Goal: Check status: Check status

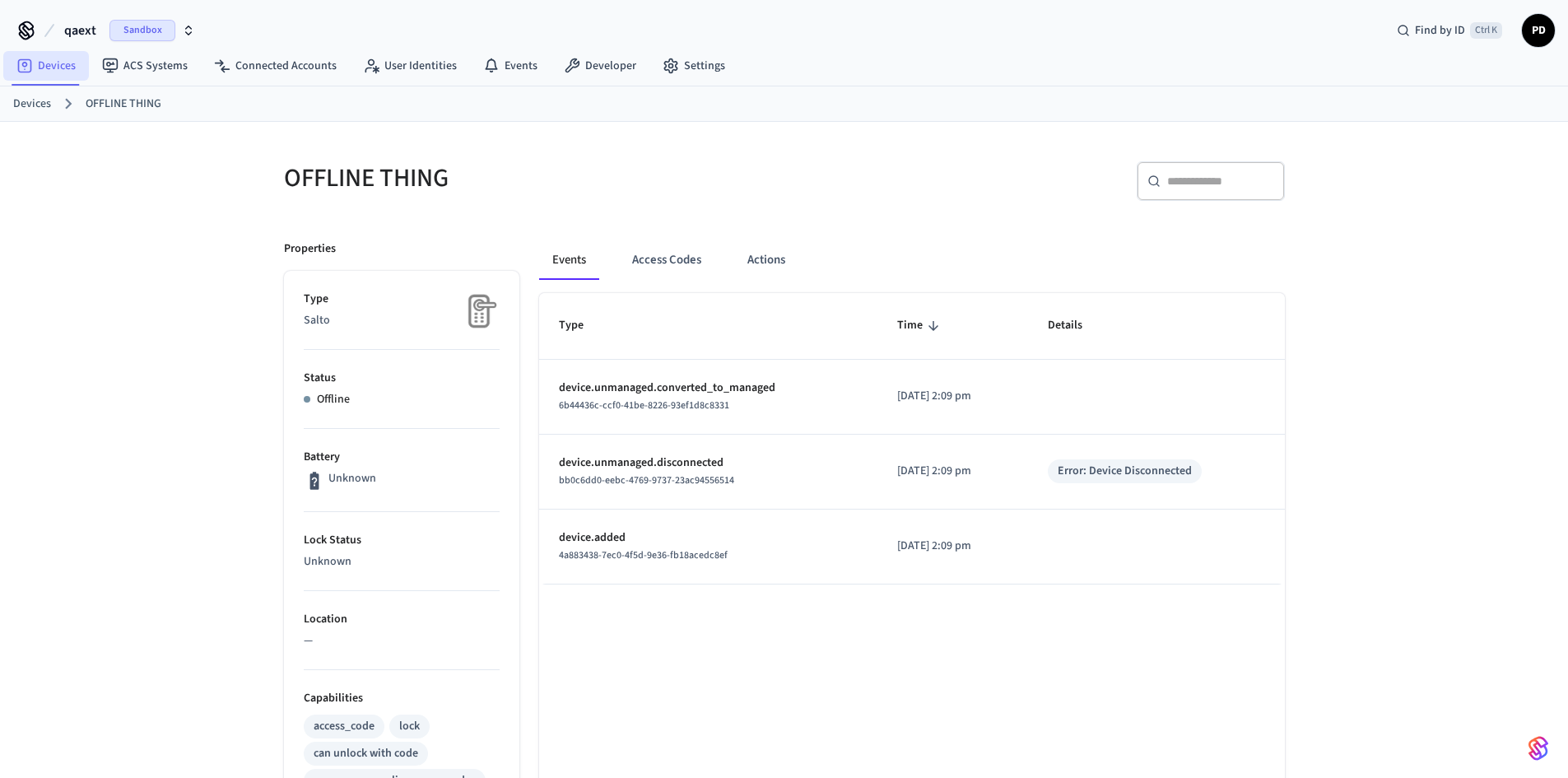
click at [60, 67] on link "Devices" at bounding box center [46, 65] width 86 height 30
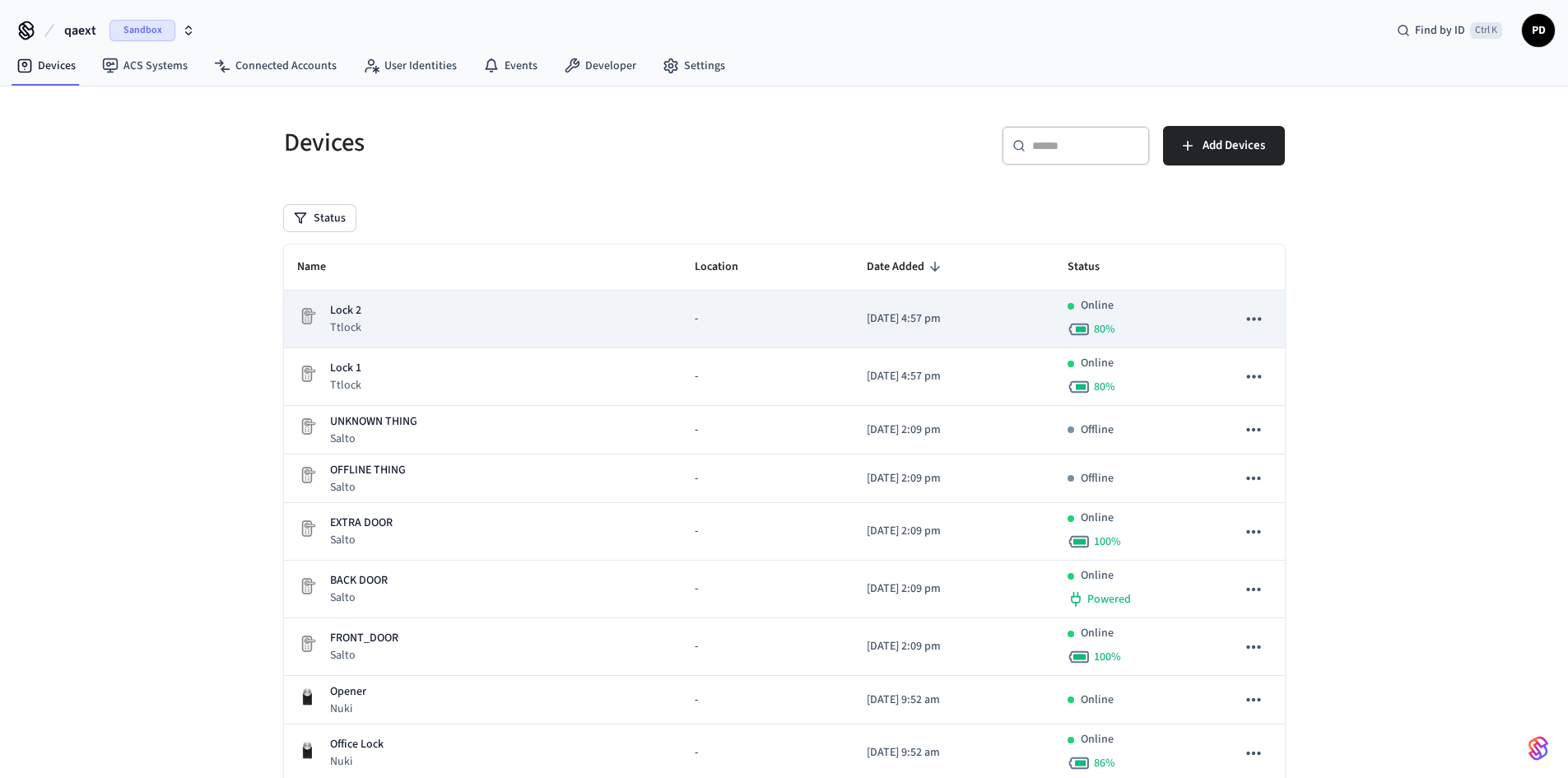
click at [348, 309] on p "Lock 2" at bounding box center [345, 310] width 32 height 17
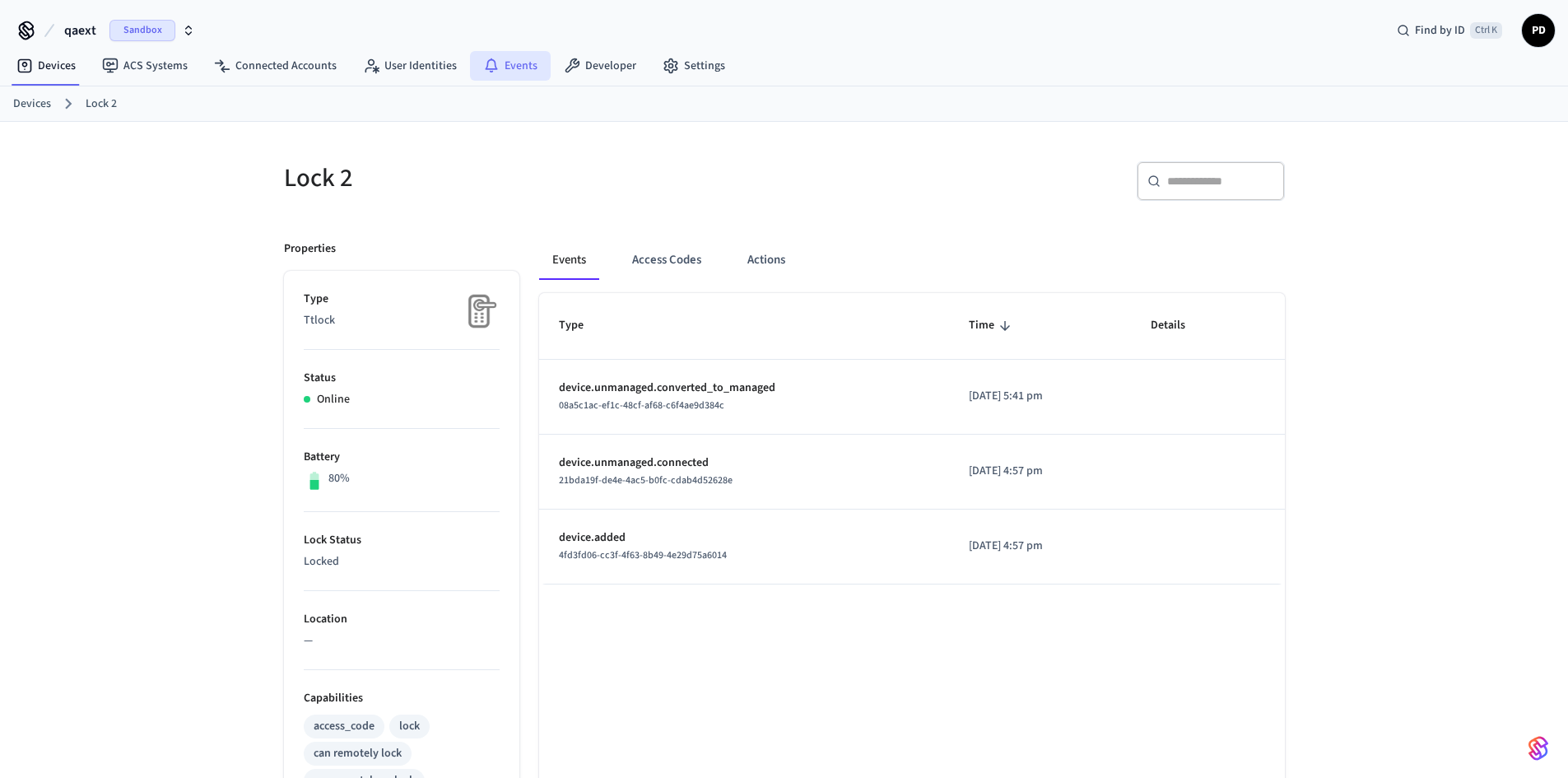
click at [509, 63] on link "Events" at bounding box center [510, 65] width 80 height 30
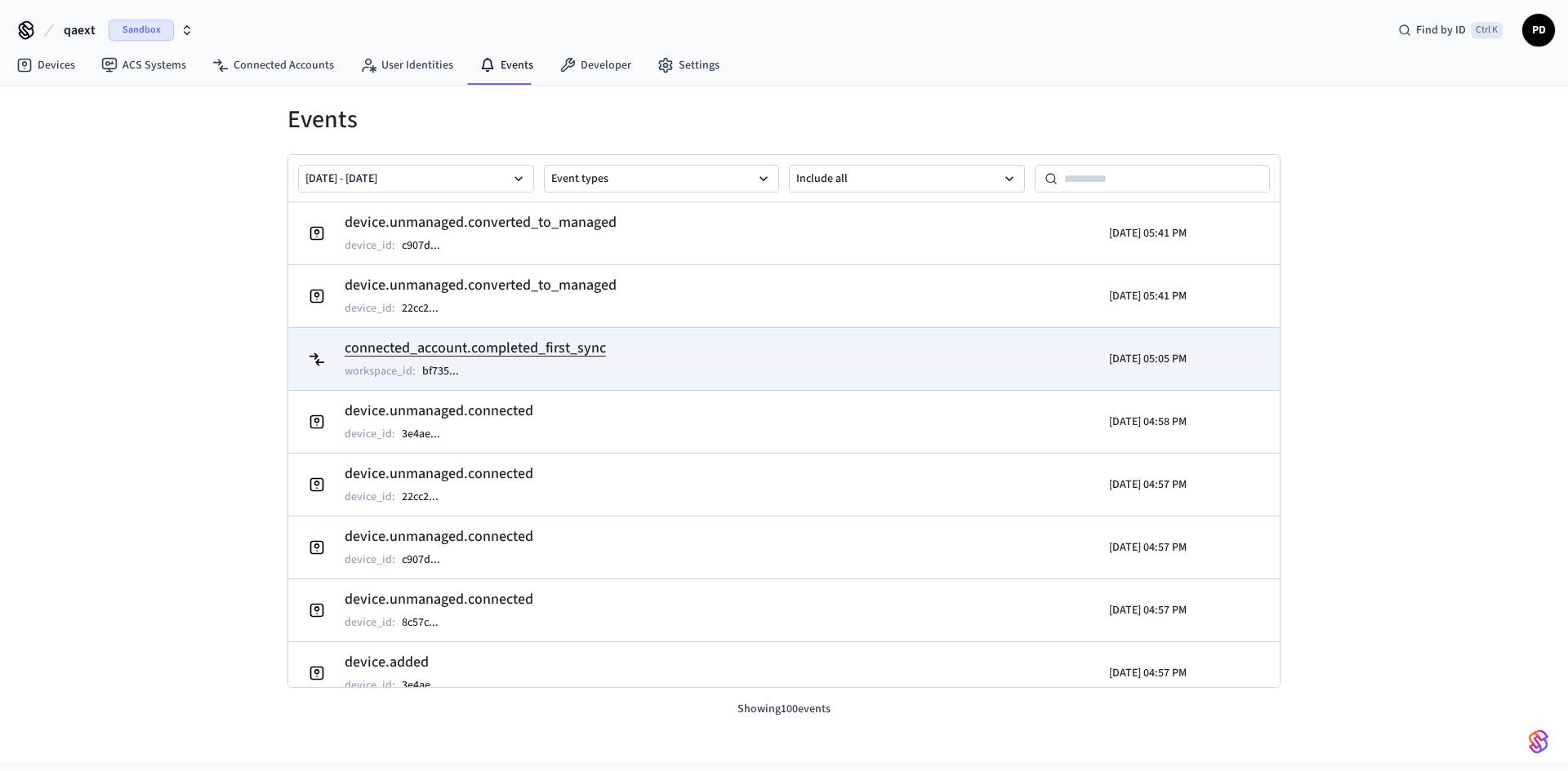
click at [578, 347] on h2 "connected_account.completed_first_sync" at bounding box center [475, 348] width 261 height 22
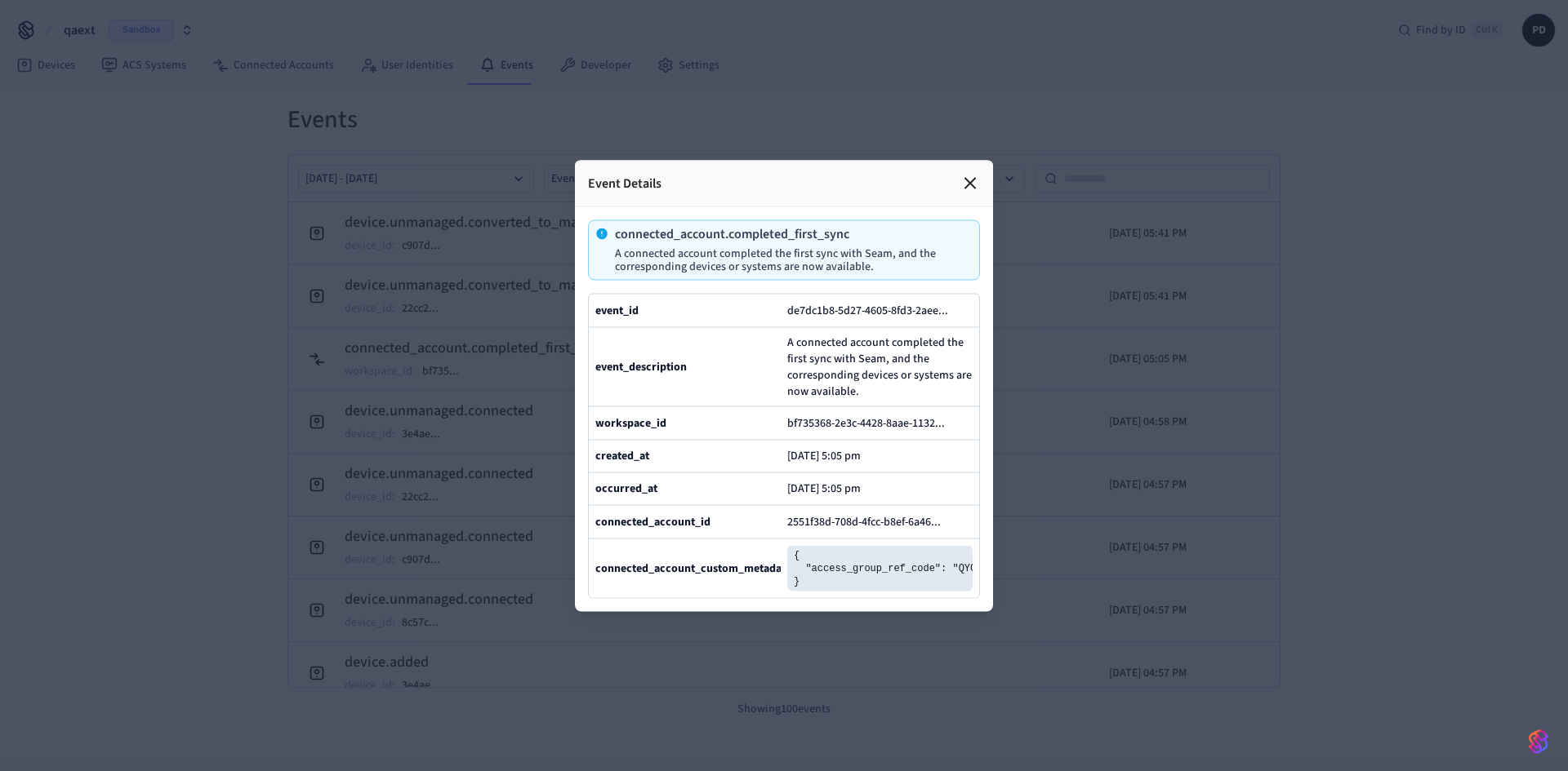
click at [977, 173] on icon at bounding box center [971, 183] width 20 height 20
